Goal: Information Seeking & Learning: Learn about a topic

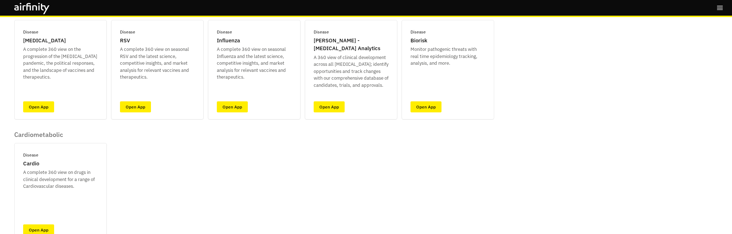
scroll to position [220, 0]
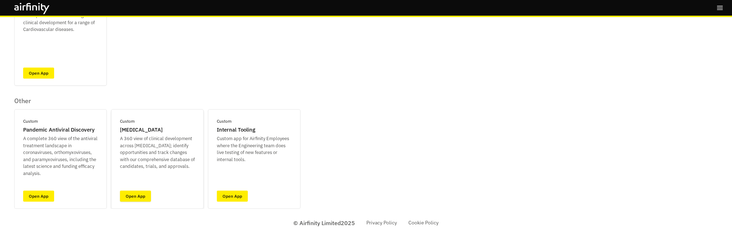
click at [136, 194] on link "Open App" at bounding box center [135, 196] width 31 height 11
